Goal: Task Accomplishment & Management: Use online tool/utility

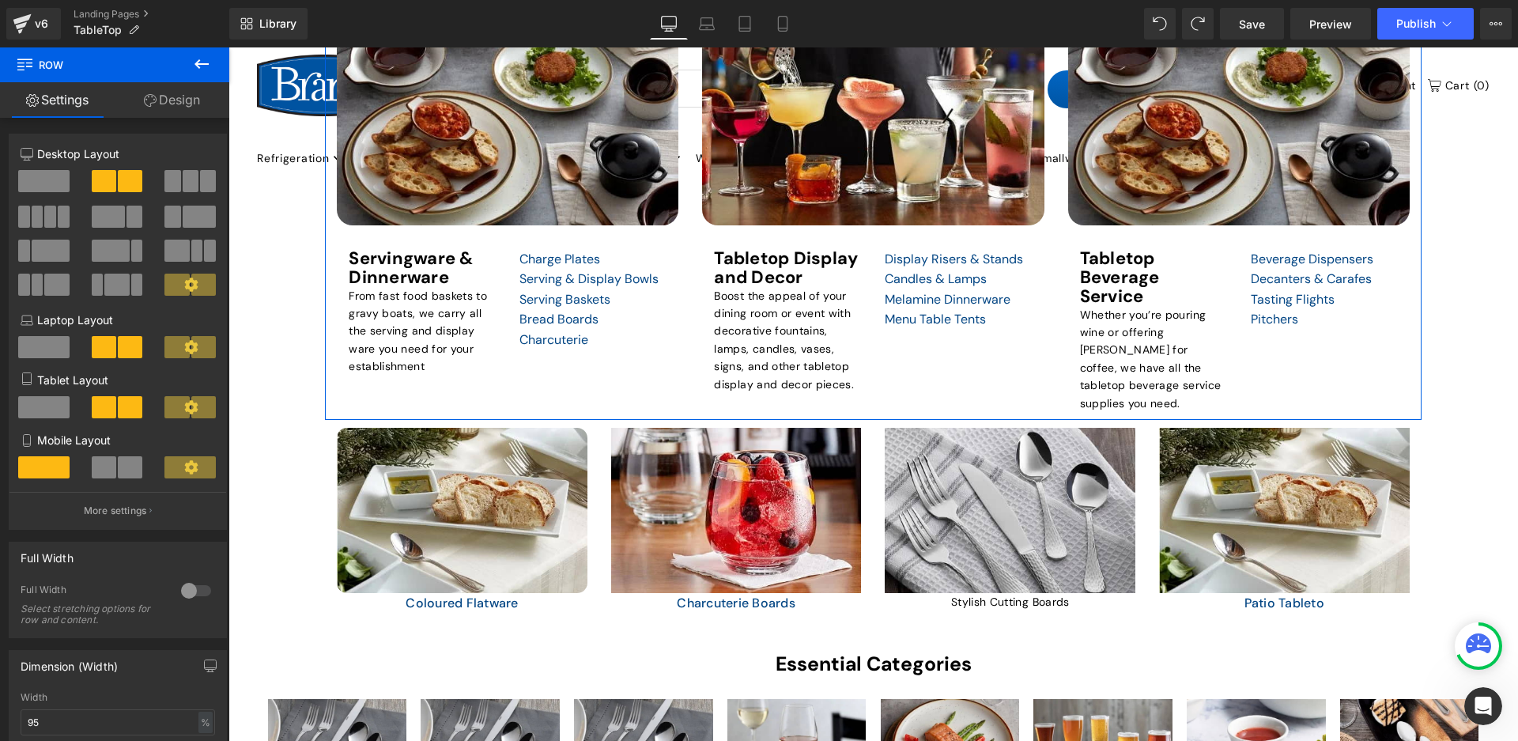
scroll to position [1423, 0]
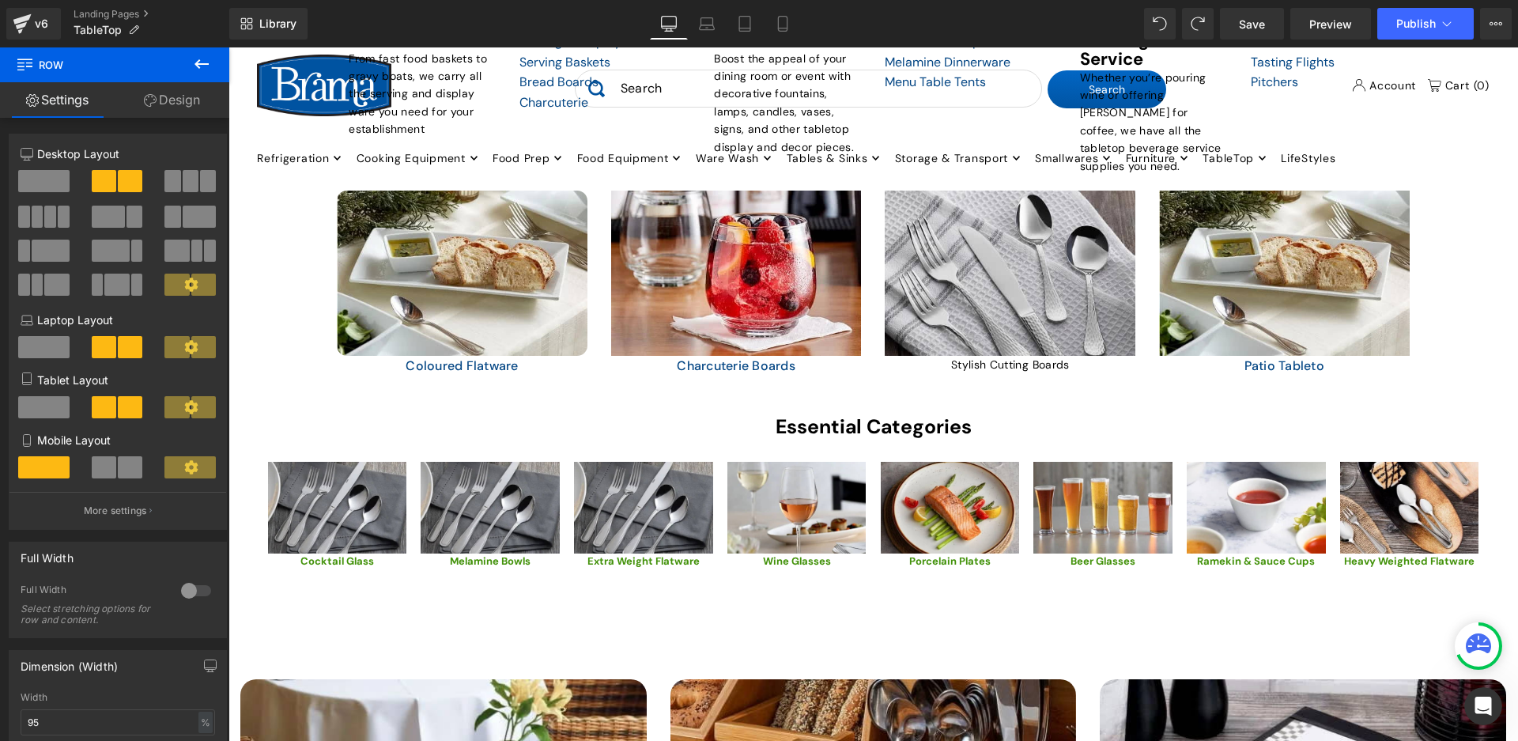
click at [1258, 29] on span "Save" at bounding box center [1252, 24] width 26 height 17
click at [1461, 307] on div "TABLETOP Heading Elevate Your Dining Experience with Our Restaurant Tabletop Es…" at bounding box center [872, 92] width 1289 height 2430
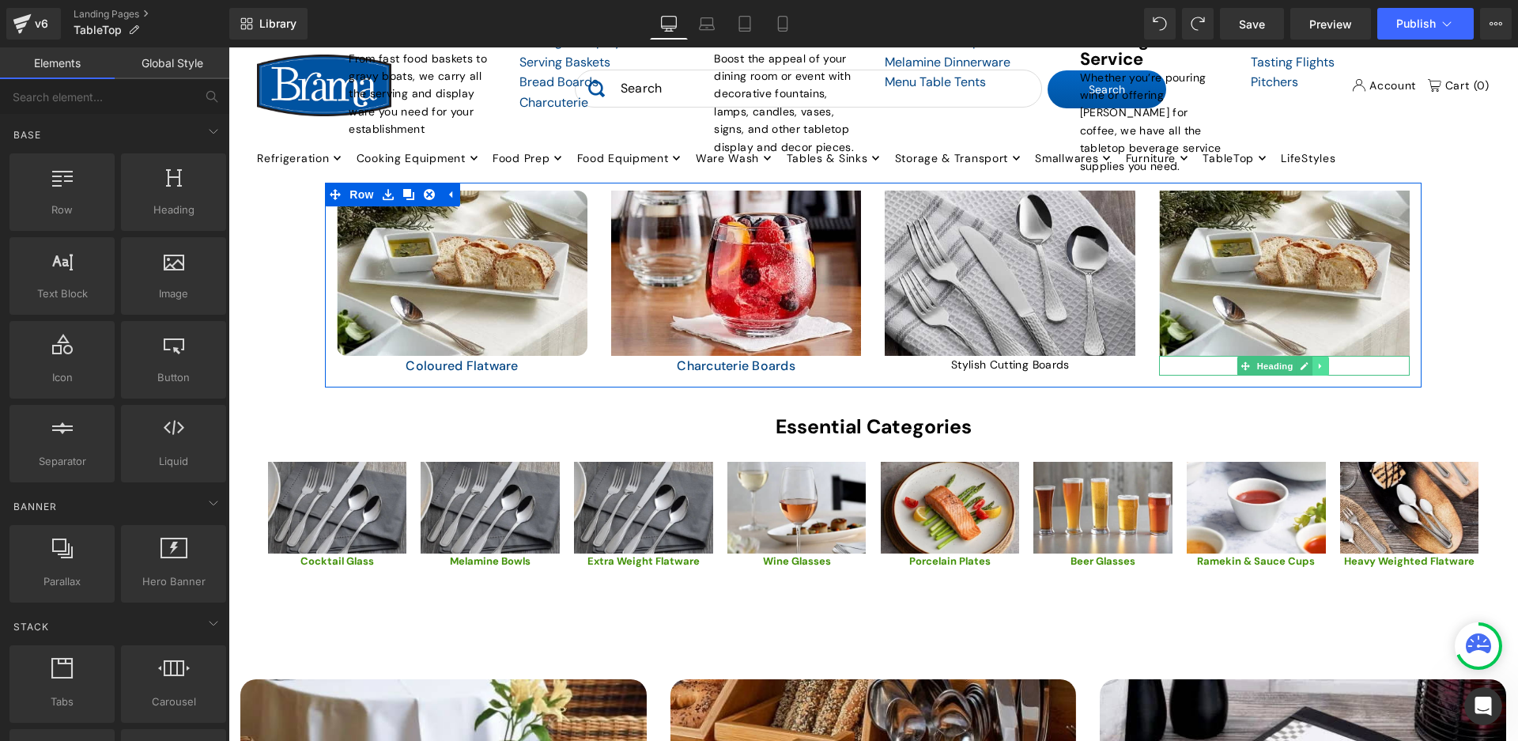
click at [1316, 362] on link at bounding box center [1320, 365] width 17 height 19
click at [1275, 361] on icon at bounding box center [1279, 365] width 9 height 9
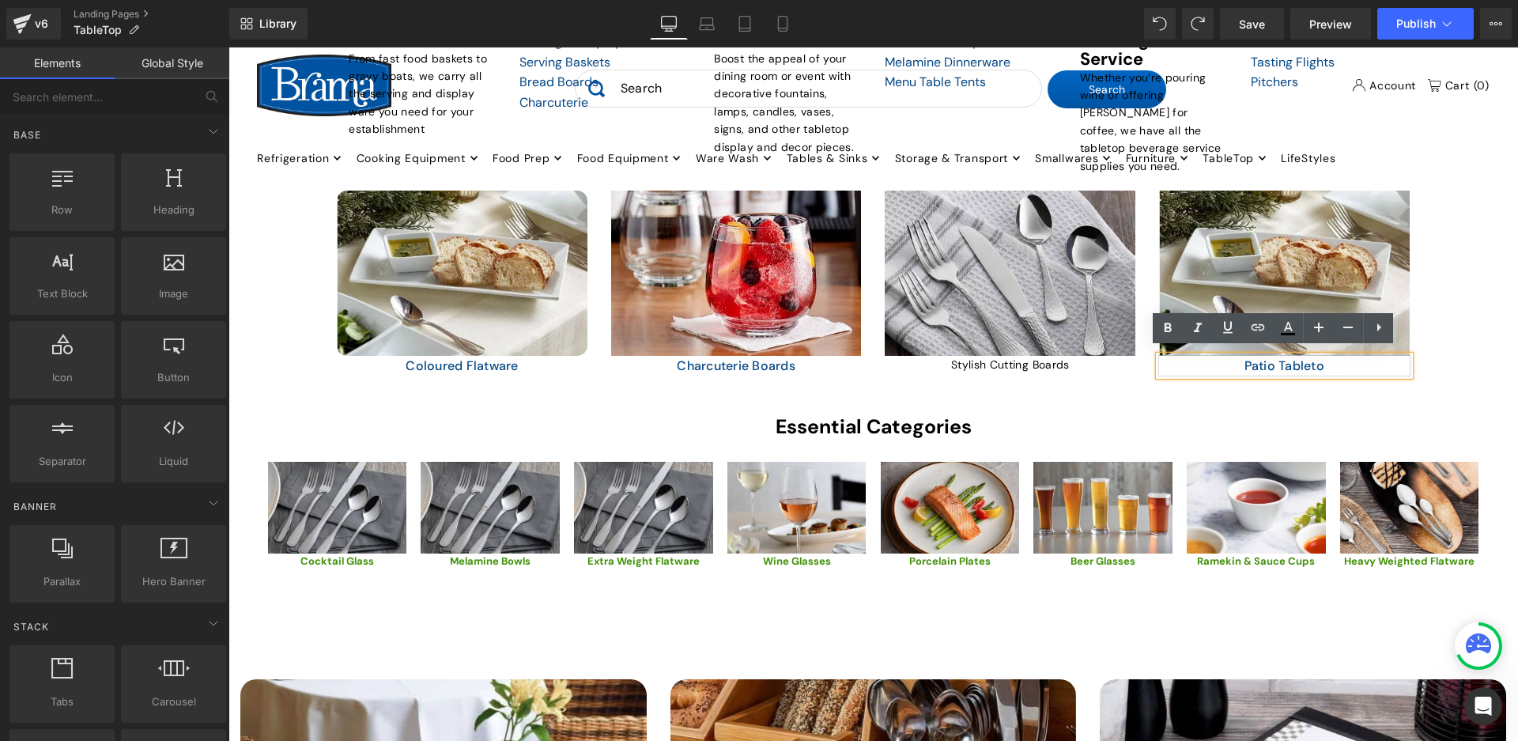
click at [1308, 358] on h1 "Patio Tableto" at bounding box center [1284, 366] width 251 height 21
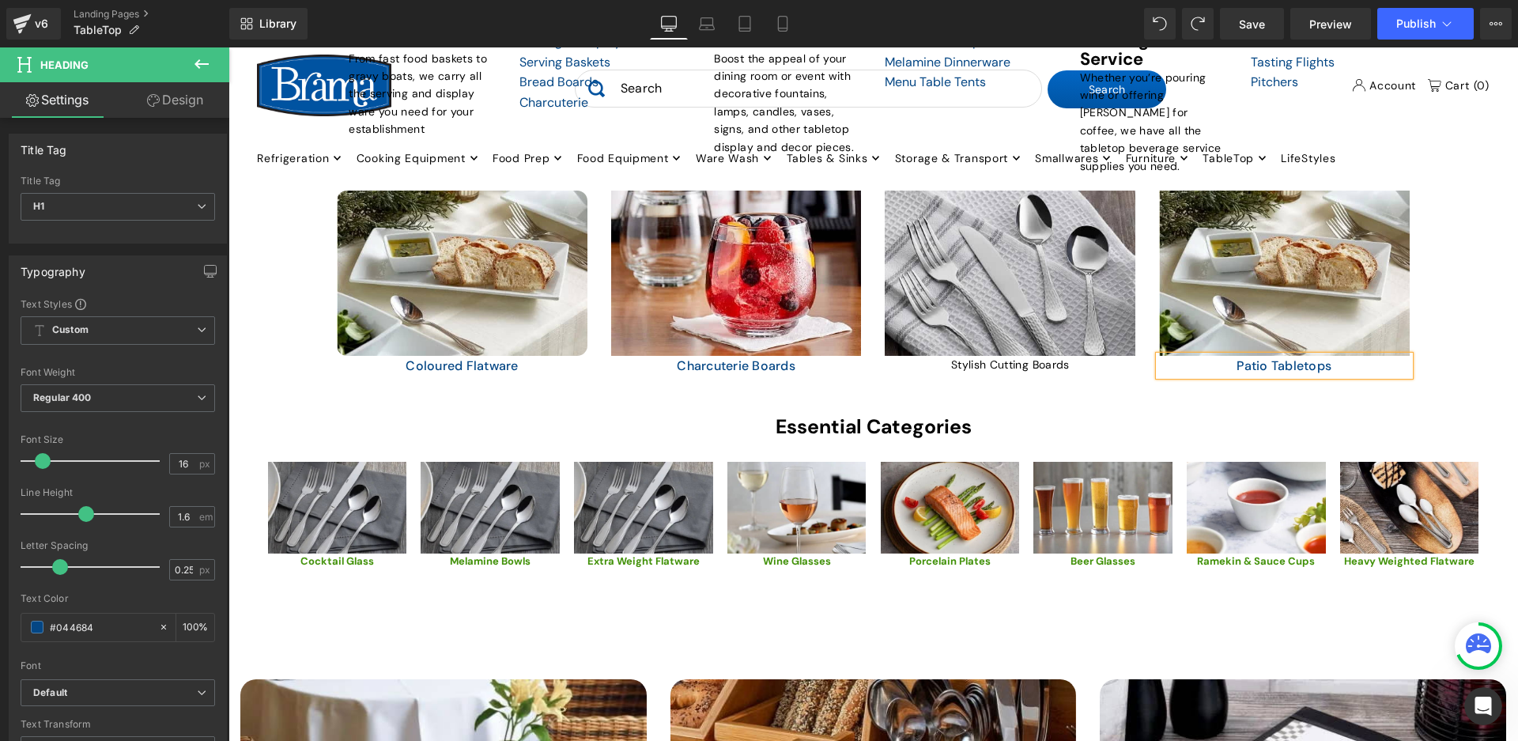
click at [1458, 285] on div "TABLETOP Heading Elevate Your Dining Experience with Our Restaurant Tabletop Es…" at bounding box center [872, 92] width 1289 height 2430
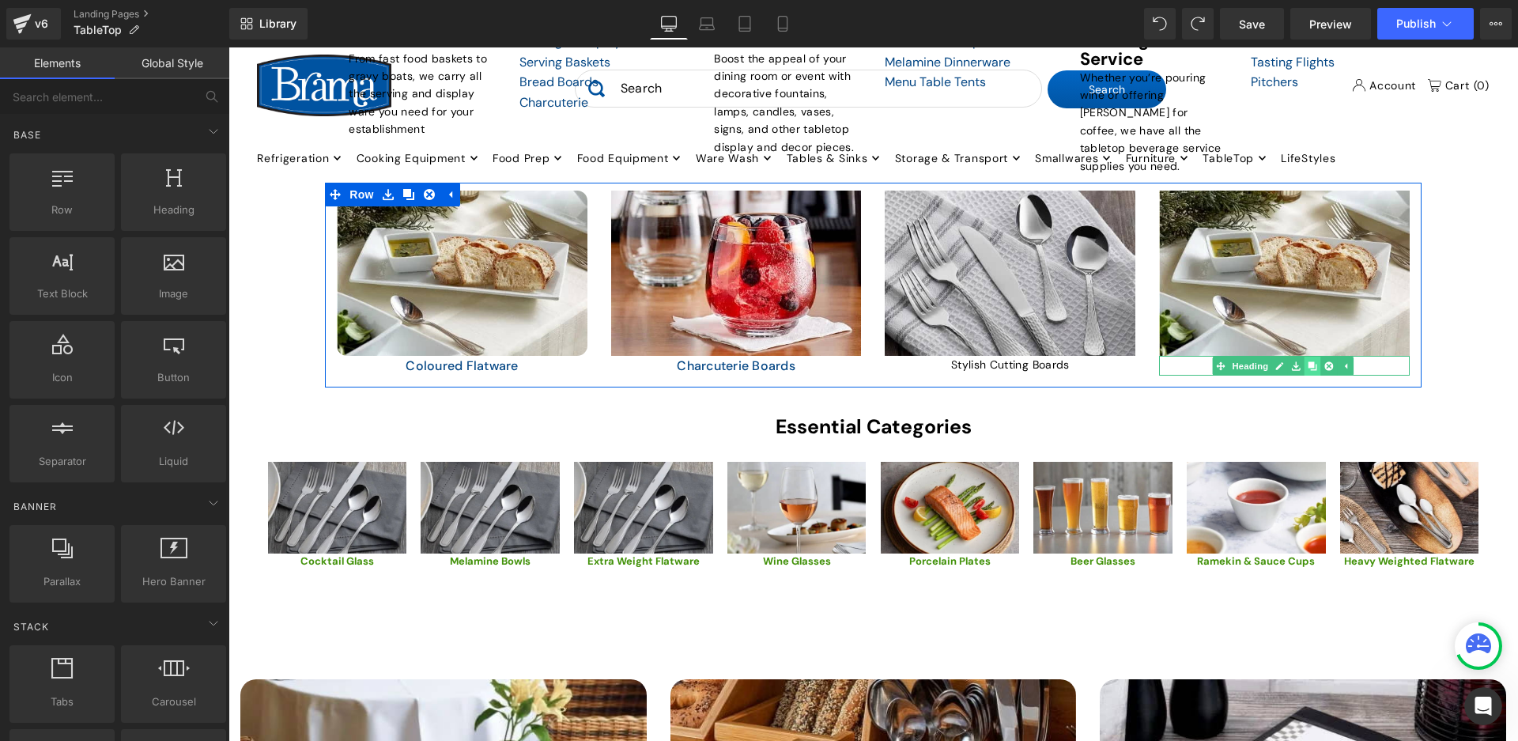
click at [1307, 361] on icon at bounding box center [1311, 365] width 9 height 9
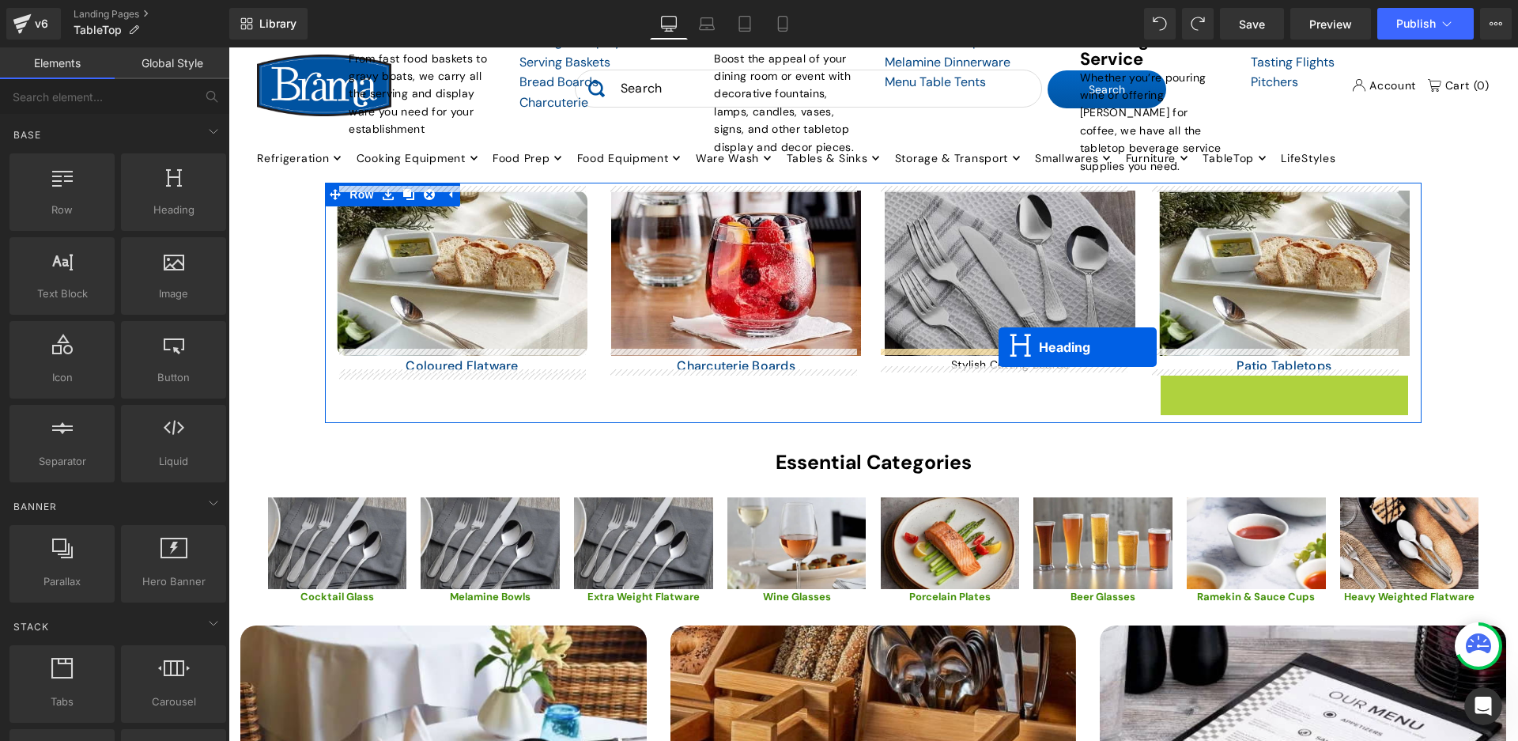
drag, startPoint x: 1235, startPoint y: 381, endPoint x: 998, endPoint y: 347, distance: 238.8
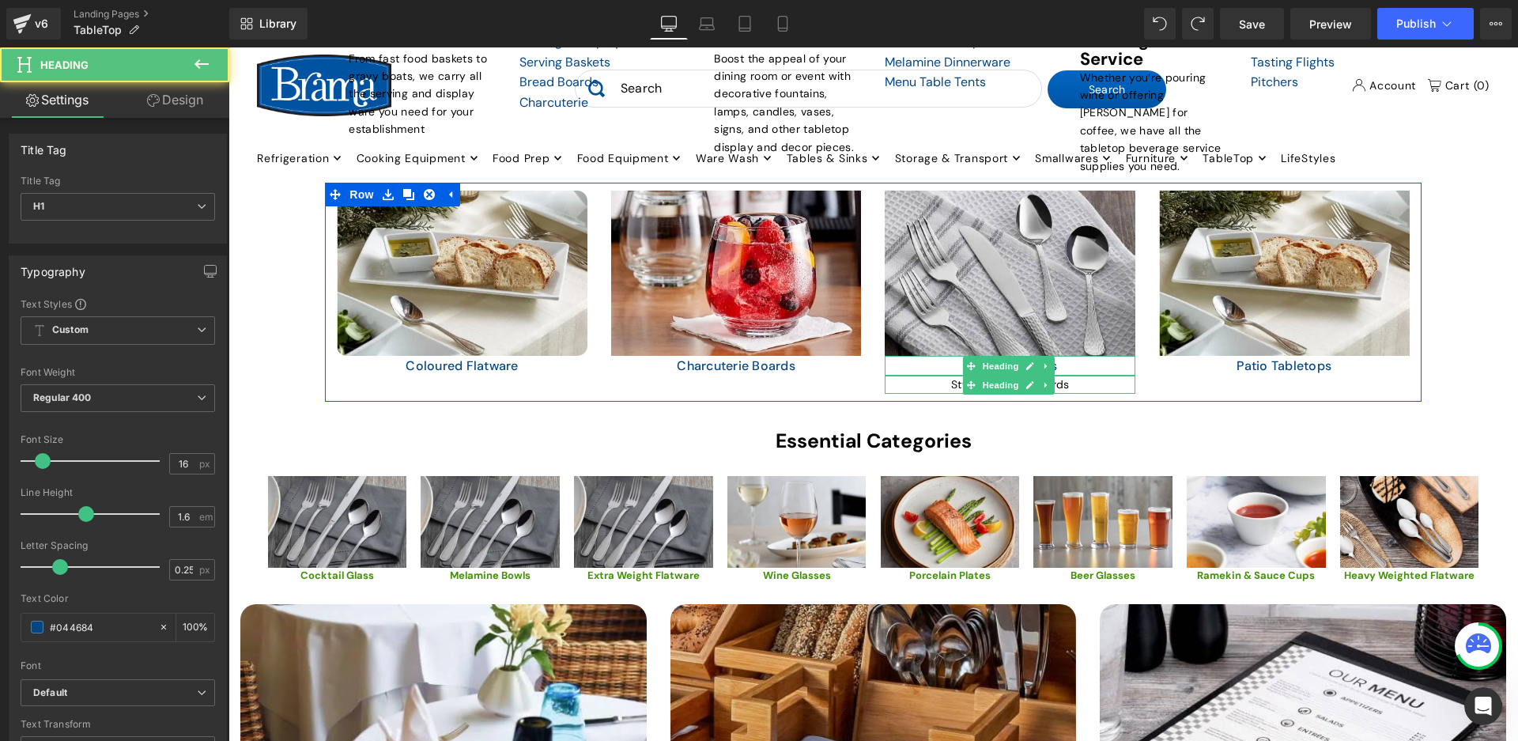
click at [963, 382] on span at bounding box center [971, 384] width 17 height 19
click at [930, 382] on div "Stylish Cutting Boards" at bounding box center [1010, 383] width 251 height 17
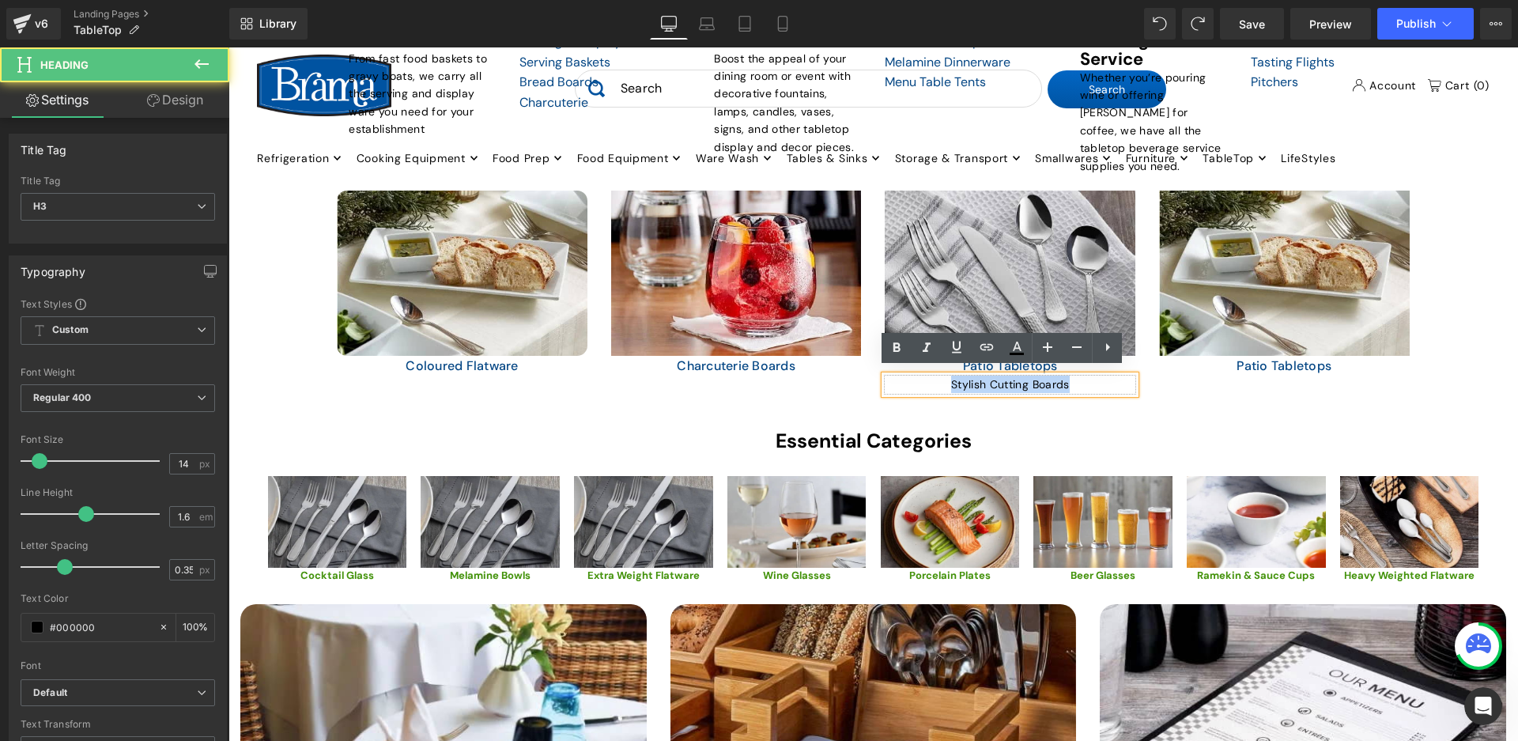
drag, startPoint x: 1070, startPoint y: 375, endPoint x: 926, endPoint y: 375, distance: 144.7
click at [926, 375] on div "Stylish Cutting Boards" at bounding box center [1010, 383] width 251 height 17
copy div "Stylish Cutting Boards"
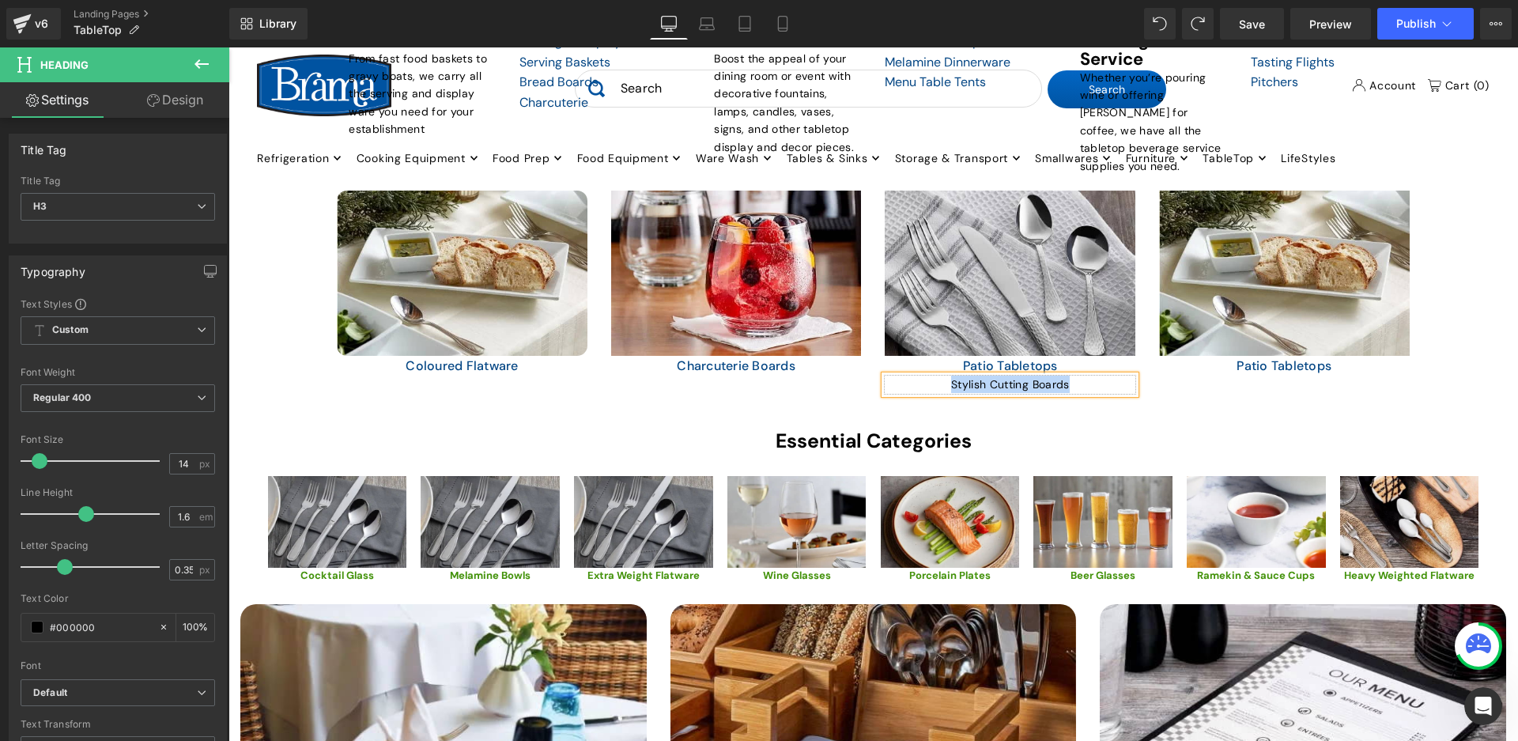
click at [1084, 379] on div "Stylish Cutting Boards" at bounding box center [1010, 383] width 251 height 17
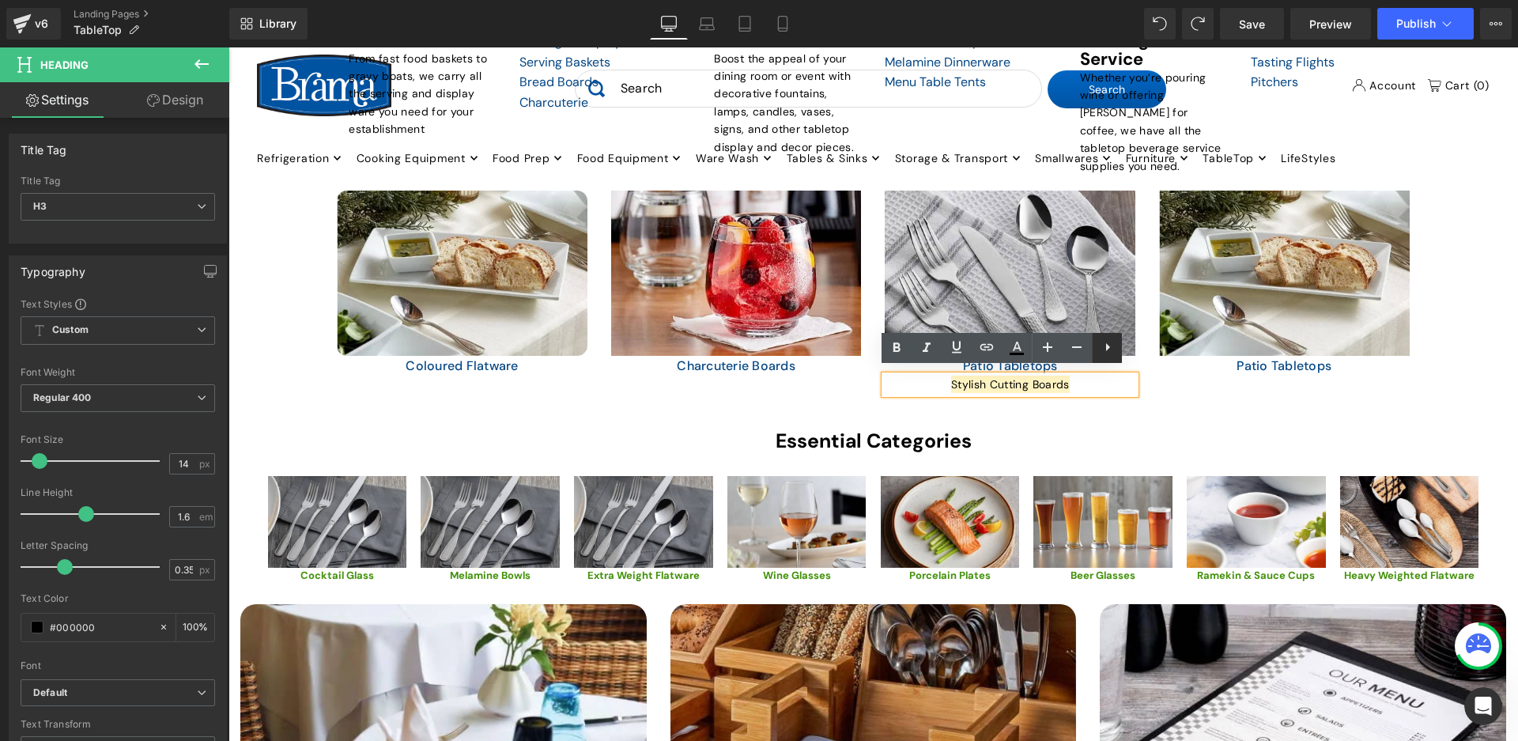
click at [1111, 356] on icon at bounding box center [1107, 347] width 19 height 19
click at [1136, 349] on icon at bounding box center [1137, 347] width 19 height 19
click at [228, 47] on div at bounding box center [228, 47] width 0 height 0
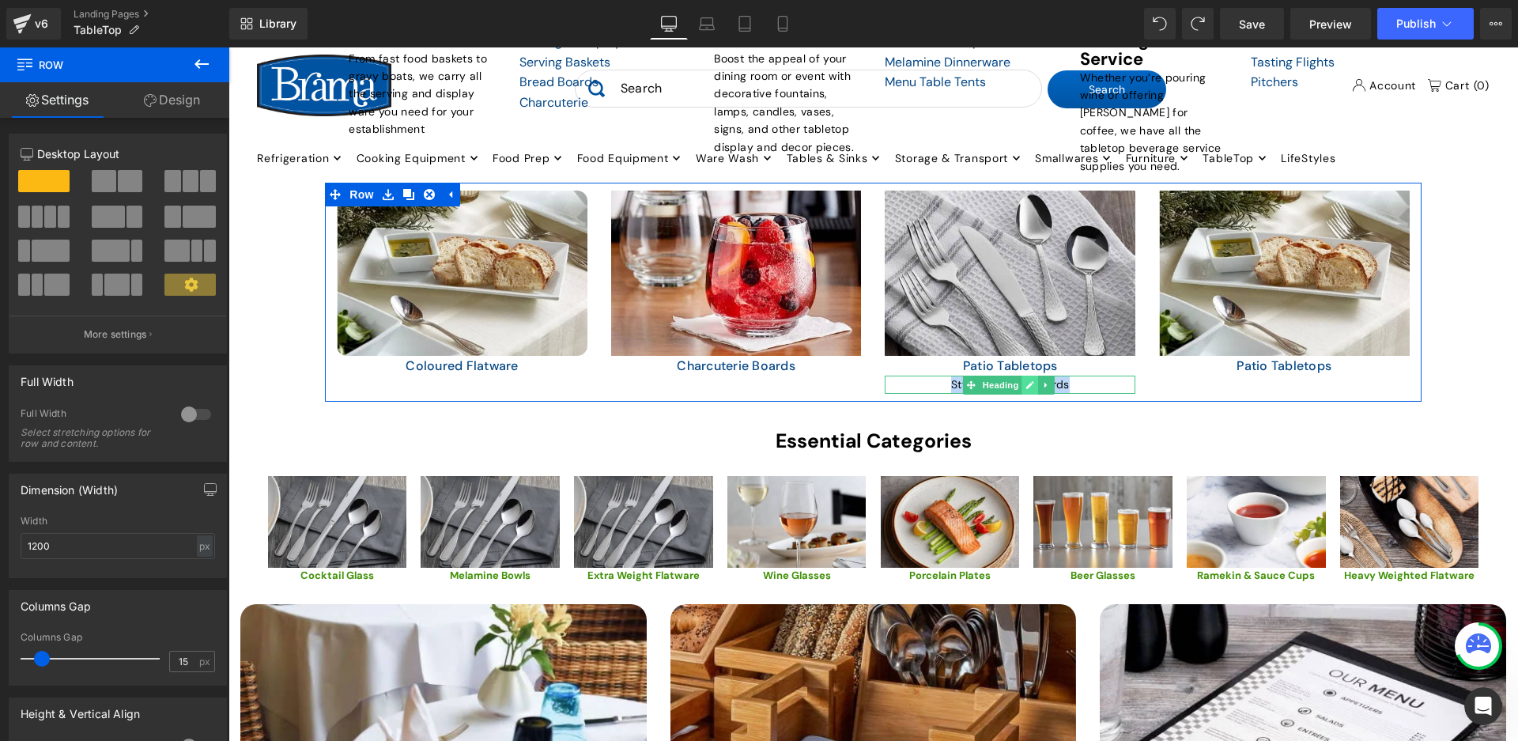
click at [1026, 381] on icon at bounding box center [1030, 385] width 8 height 8
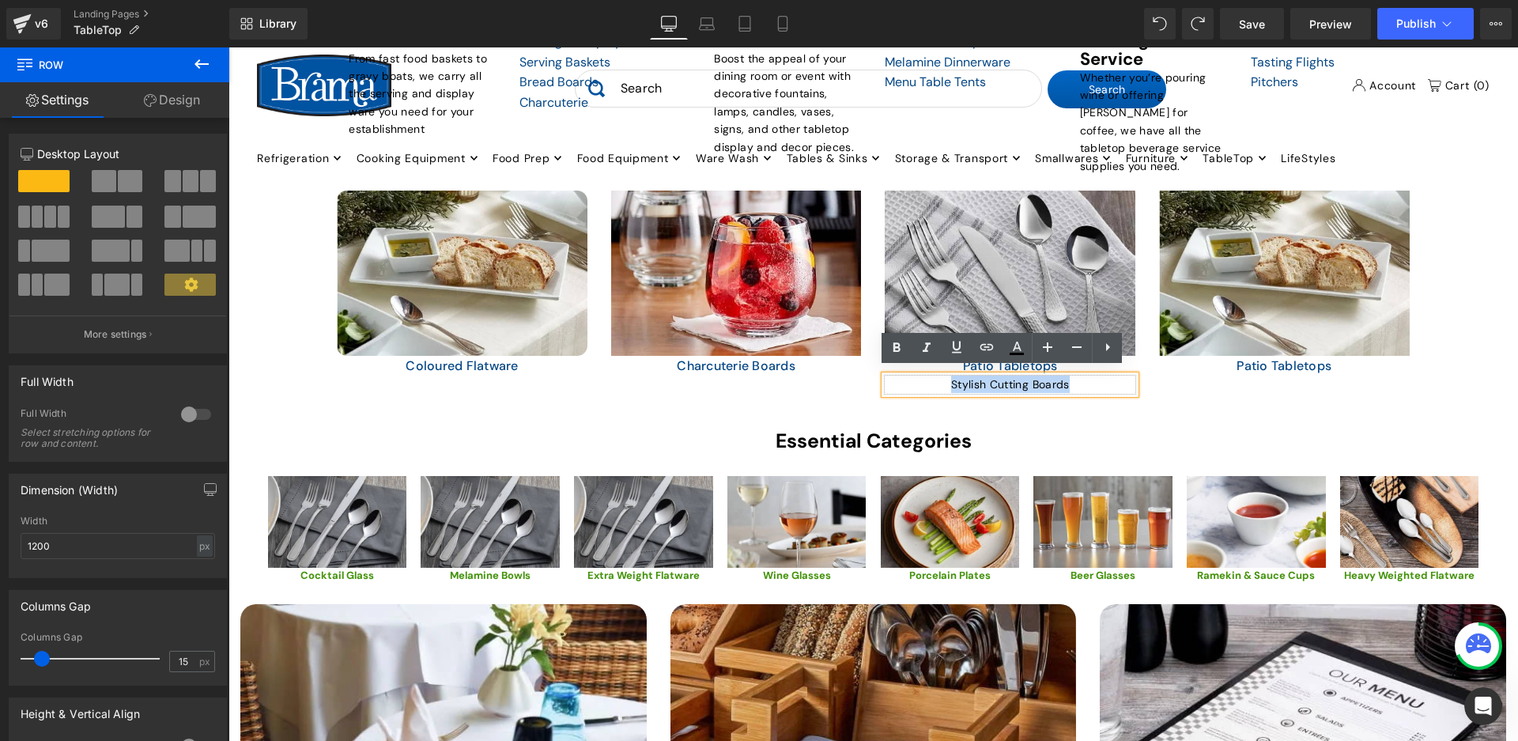
click at [1084, 375] on div "Stylish Cutting Boards" at bounding box center [1010, 383] width 251 height 17
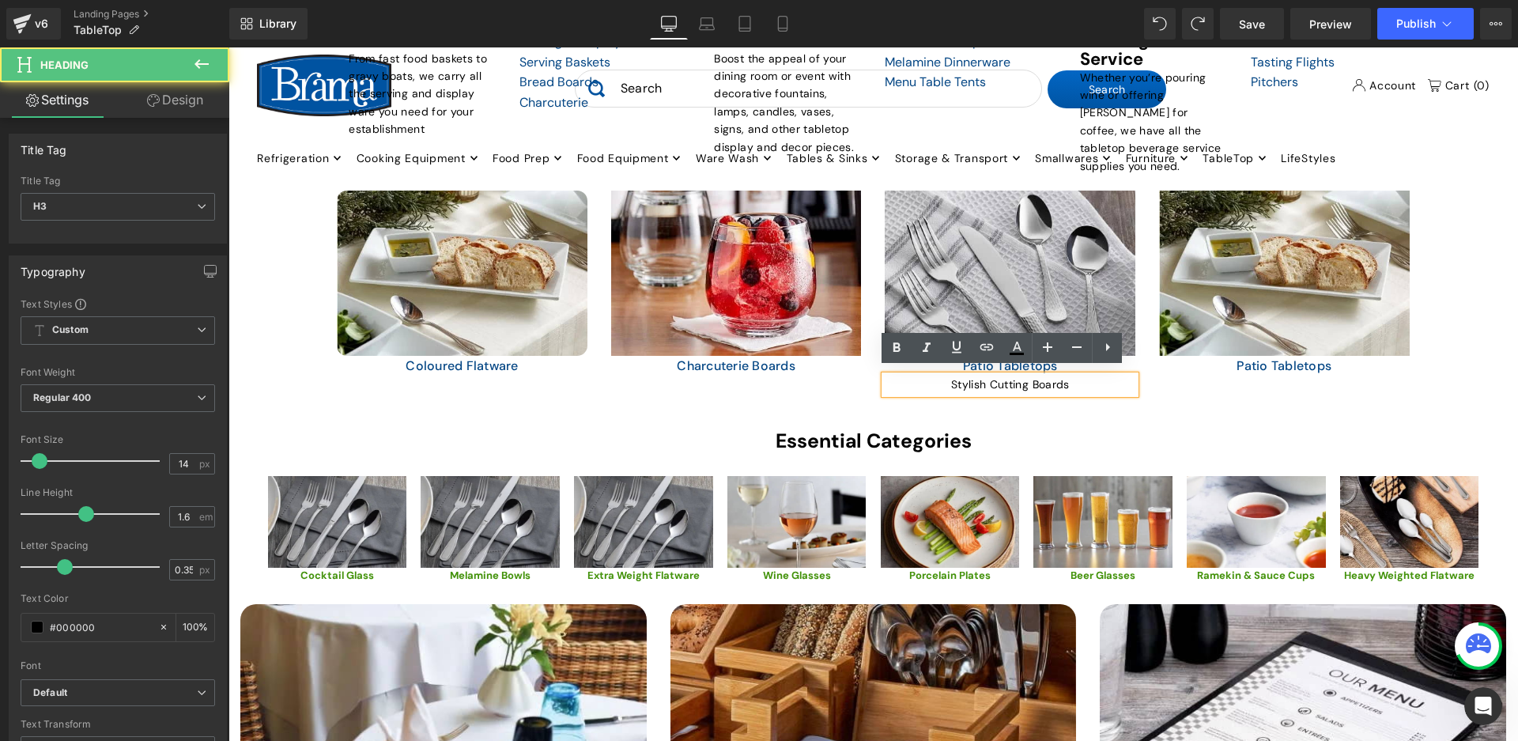
click at [1105, 425] on div "Essential Categories Heading Row" at bounding box center [873, 445] width 925 height 40
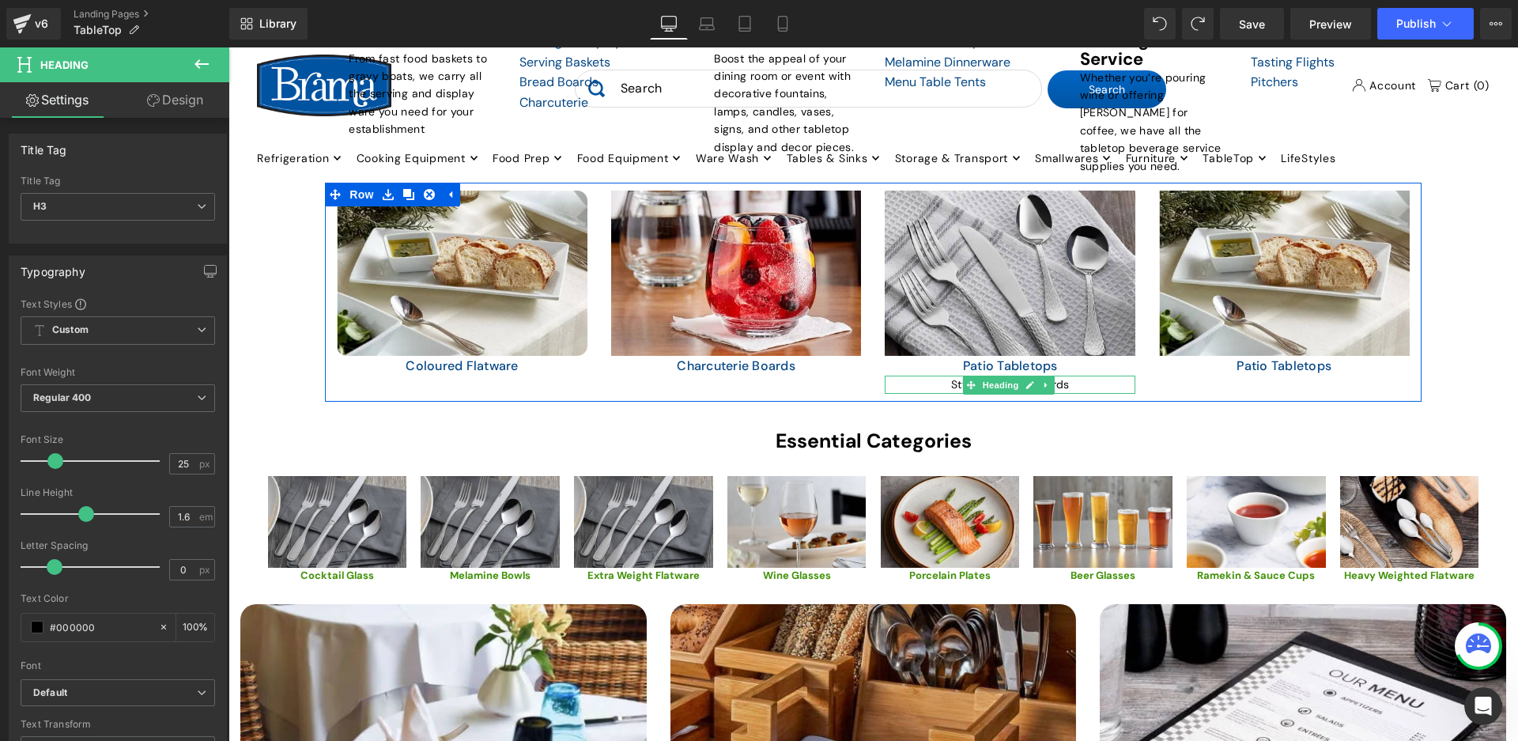
click at [1043, 380] on icon at bounding box center [1046, 384] width 9 height 9
click at [1047, 379] on link at bounding box center [1055, 384] width 17 height 19
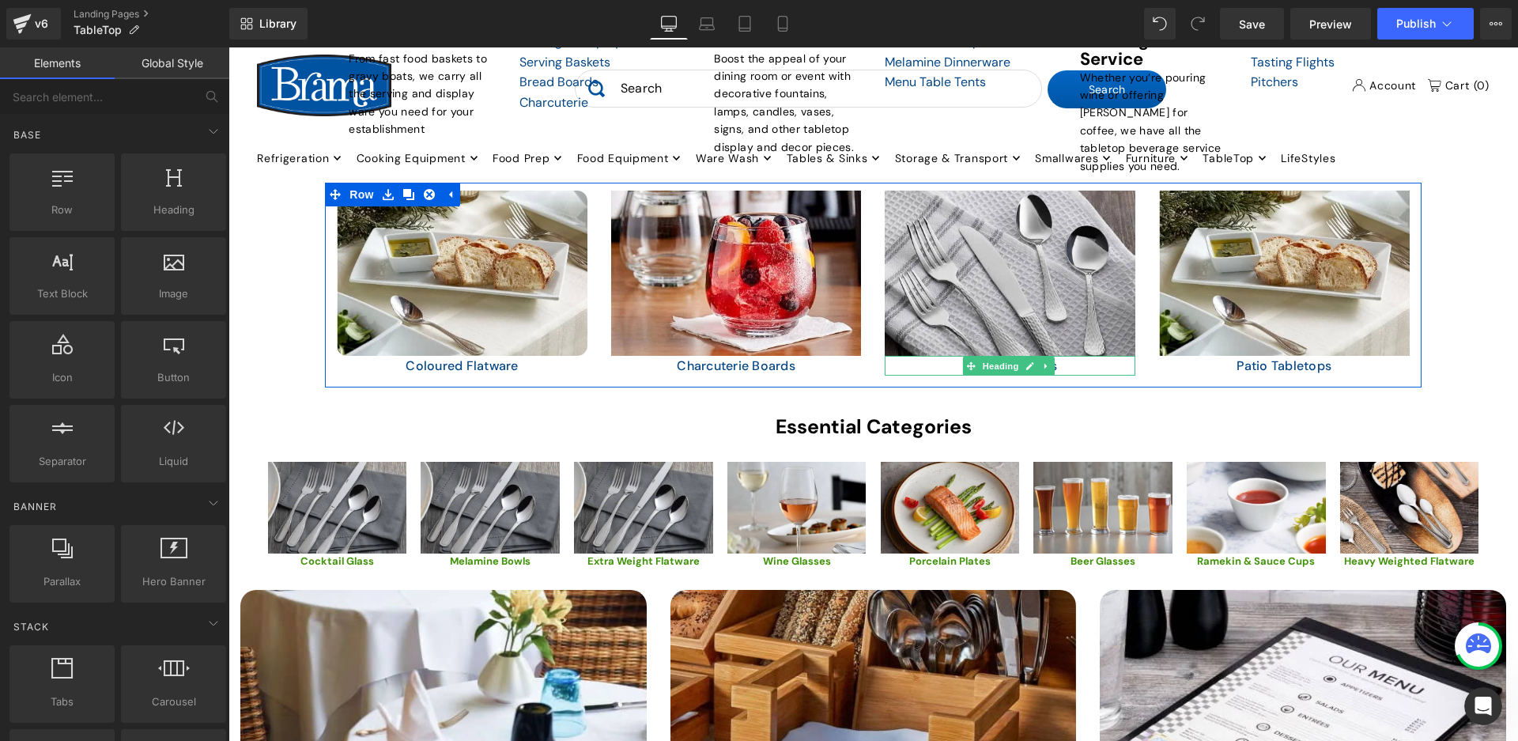
click at [1061, 359] on h1 "Patio Tabletops" at bounding box center [1010, 366] width 251 height 21
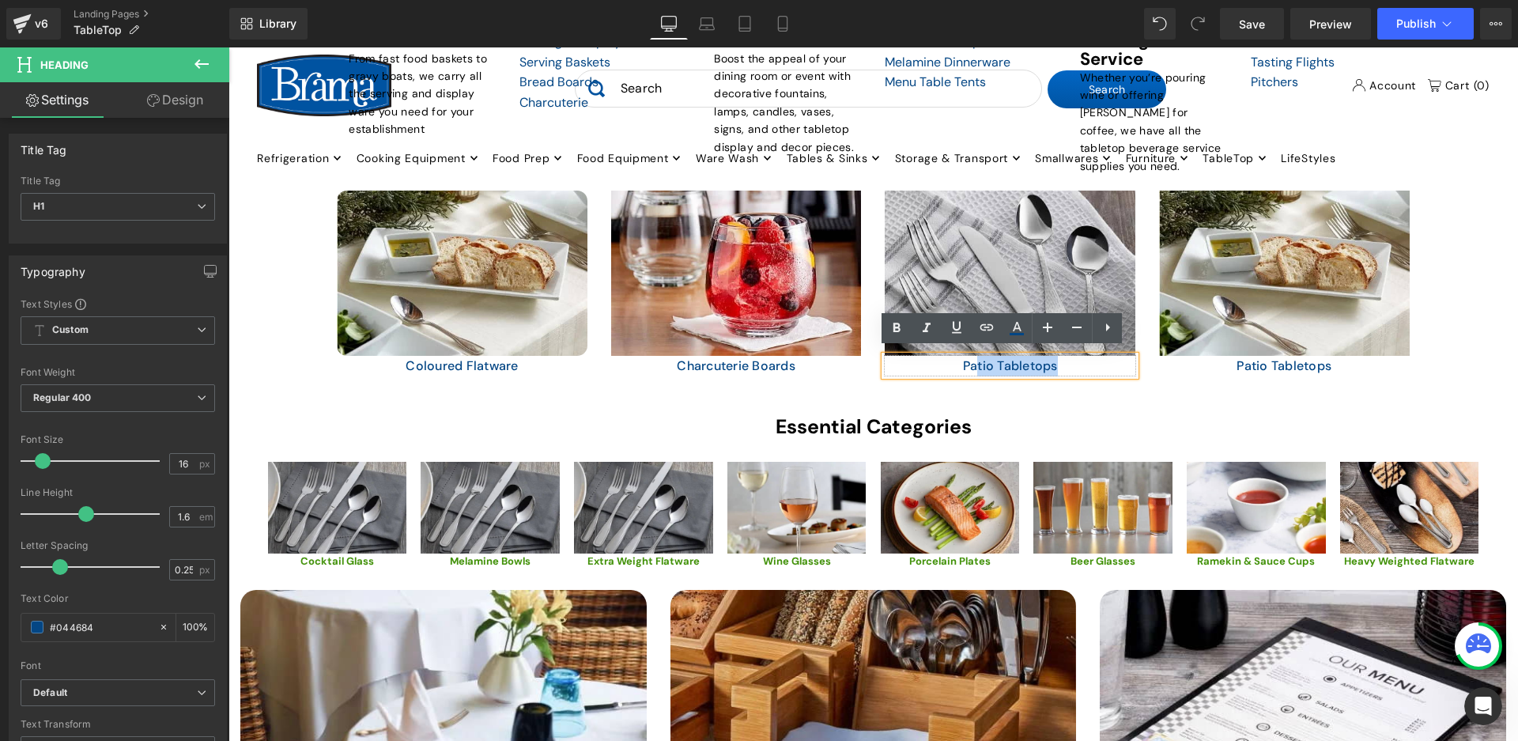
drag, startPoint x: 1056, startPoint y: 362, endPoint x: 971, endPoint y: 362, distance: 84.6
click at [971, 362] on h1 "Patio Tabletops" at bounding box center [1010, 366] width 251 height 21
click at [1442, 129] on div "TABLETOP Heading Elevate Your Dining Experience with Our Restaurant Tabletop Es…" at bounding box center [872, 47] width 1289 height 2340
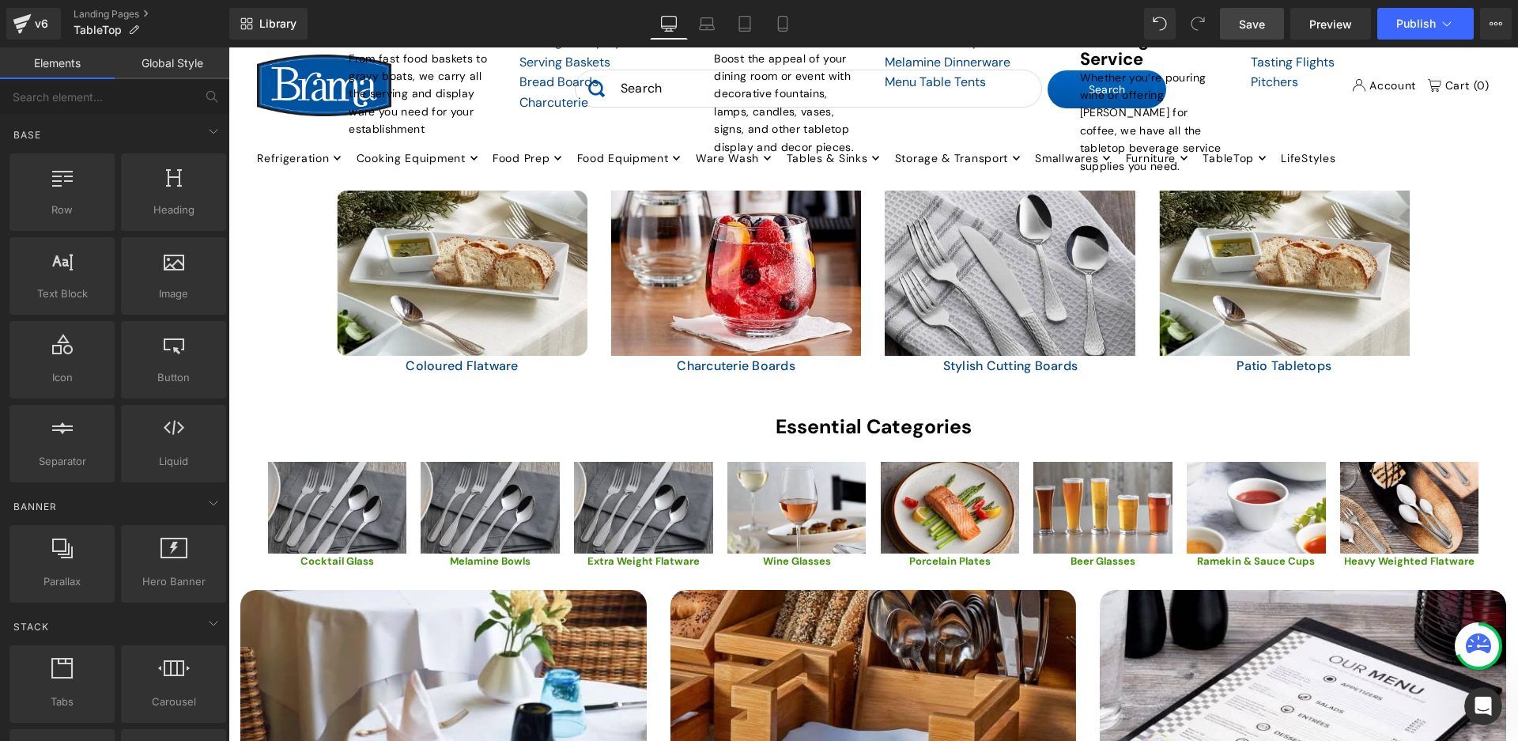
click at [1260, 19] on span "Save" at bounding box center [1252, 24] width 26 height 17
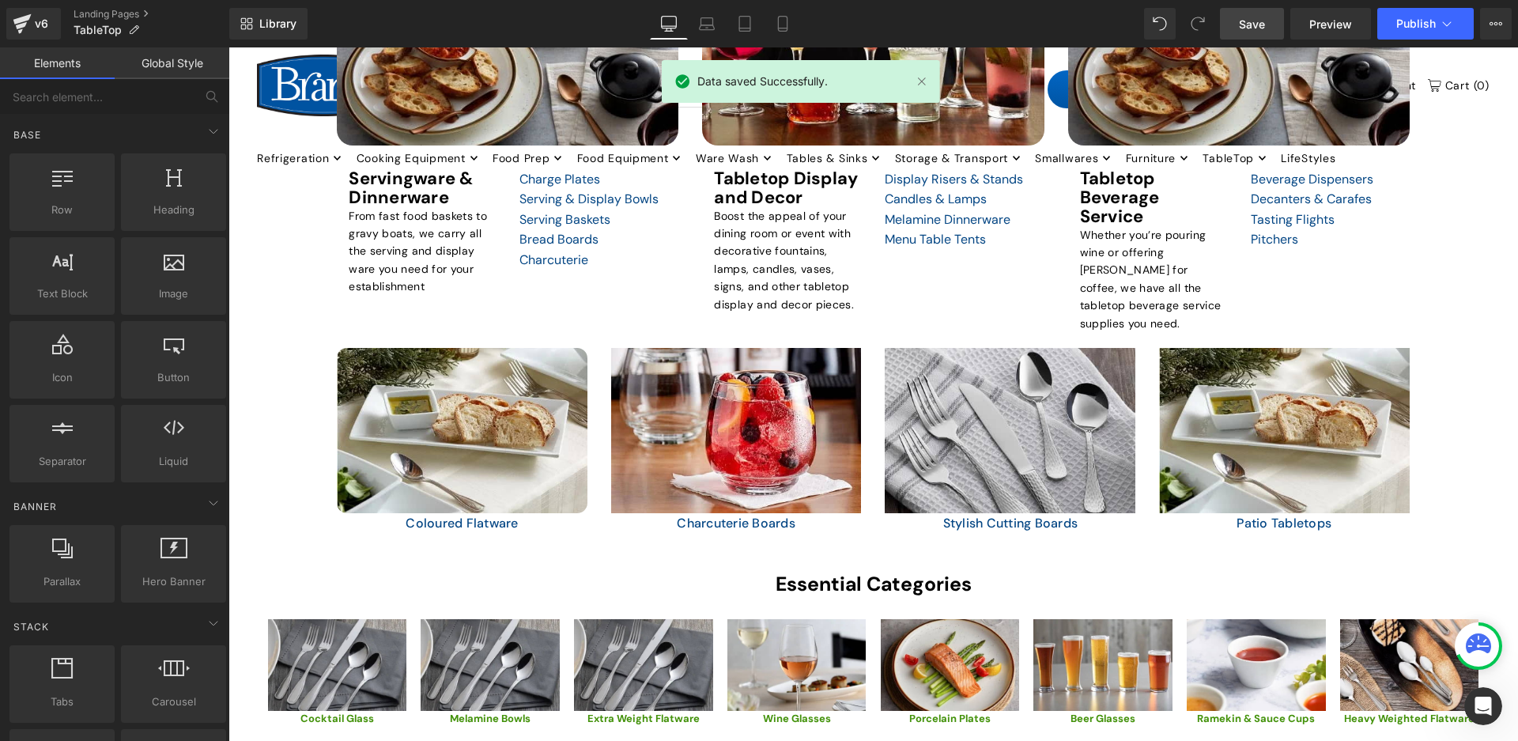
scroll to position [1265, 0]
